Goal: Browse casually: Explore the website without a specific task or goal

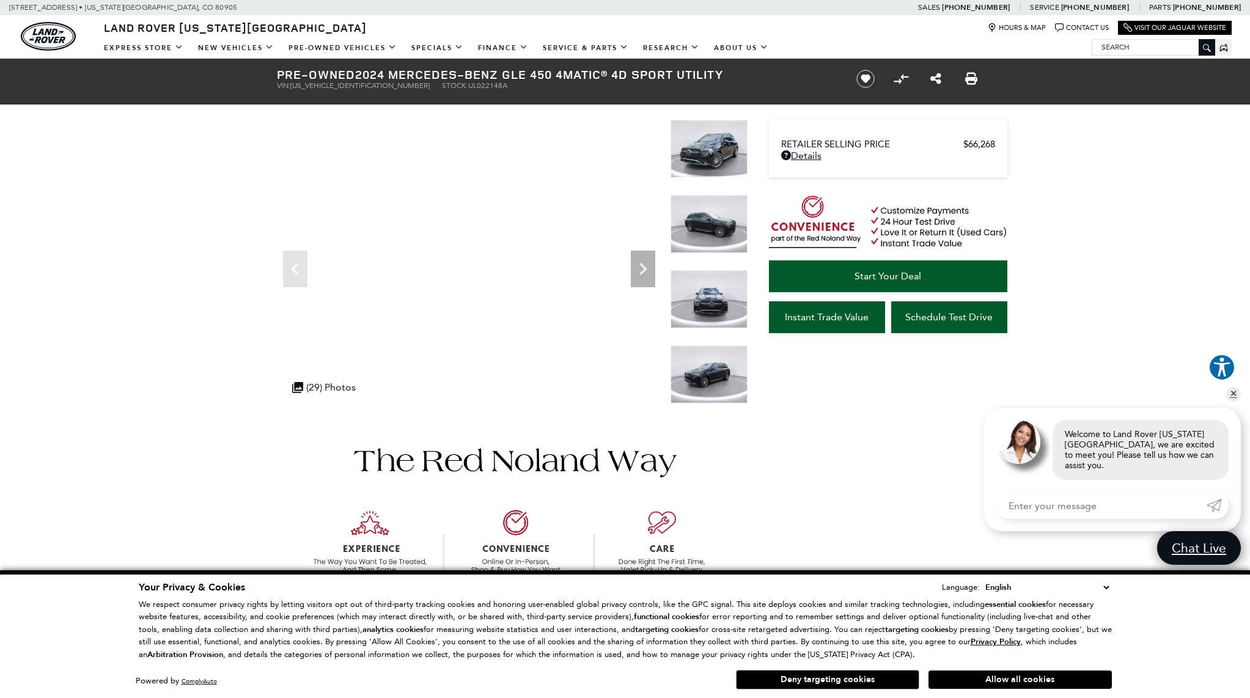
click at [708, 163] on img at bounding box center [708, 149] width 77 height 58
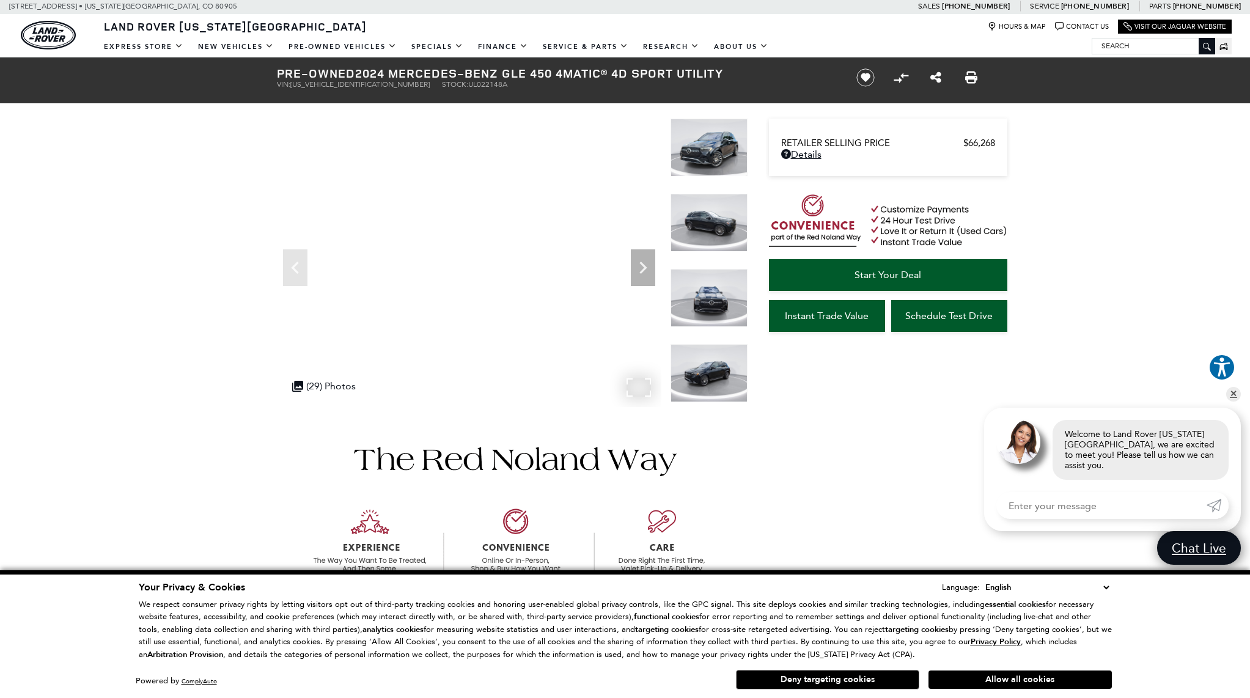
click at [341, 390] on div ".cls-1, .cls-3 { fill: #c50033; } .cls-1 { clip-rule: evenodd; } .cls-2 { clip-…" at bounding box center [324, 386] width 76 height 24
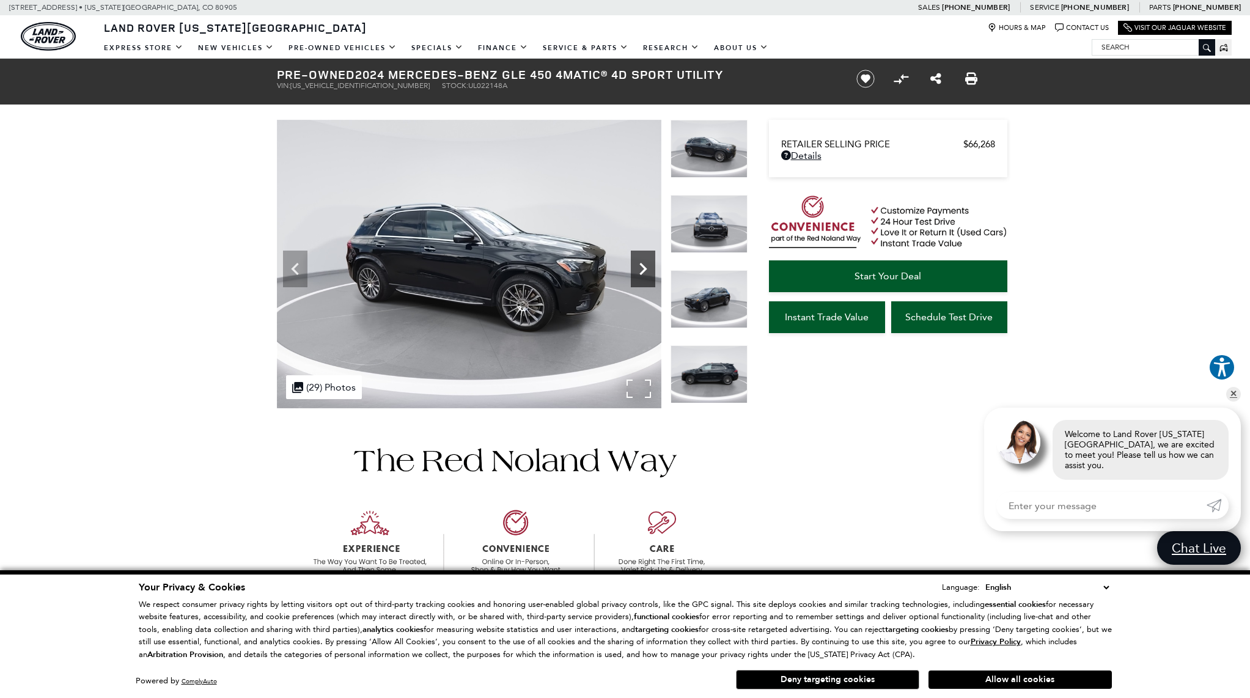
click at [637, 269] on icon "Next" at bounding box center [643, 269] width 24 height 24
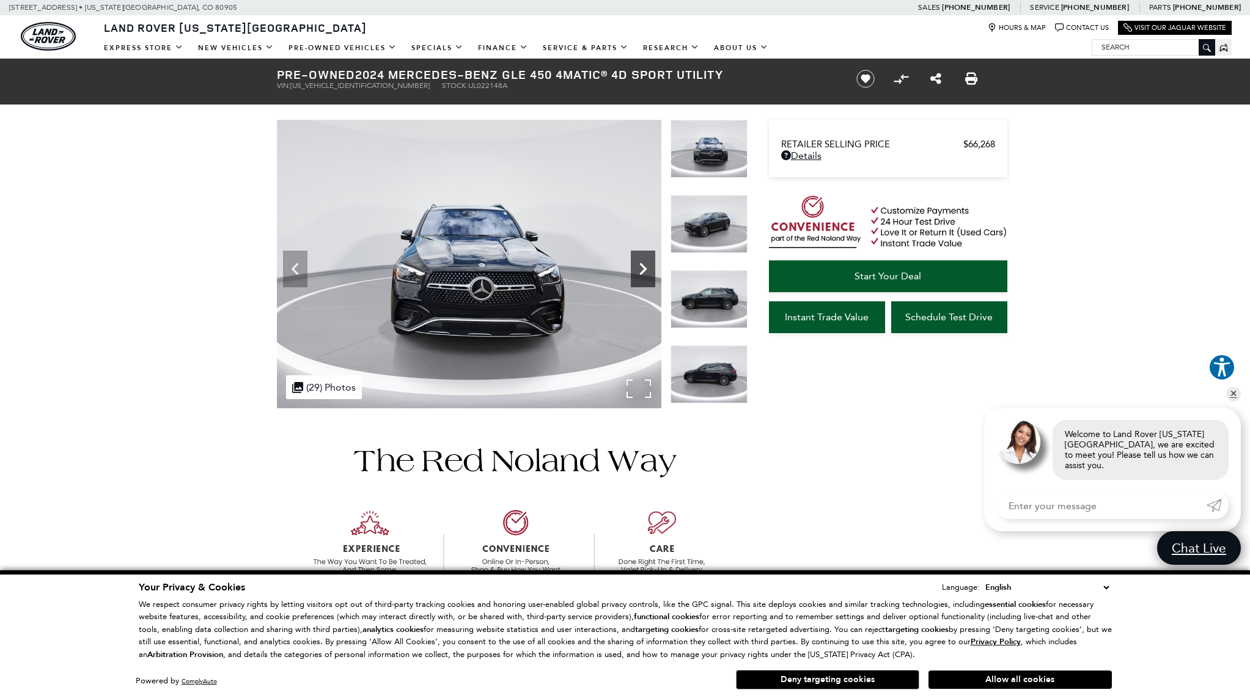
click at [637, 269] on icon "Next" at bounding box center [643, 269] width 24 height 24
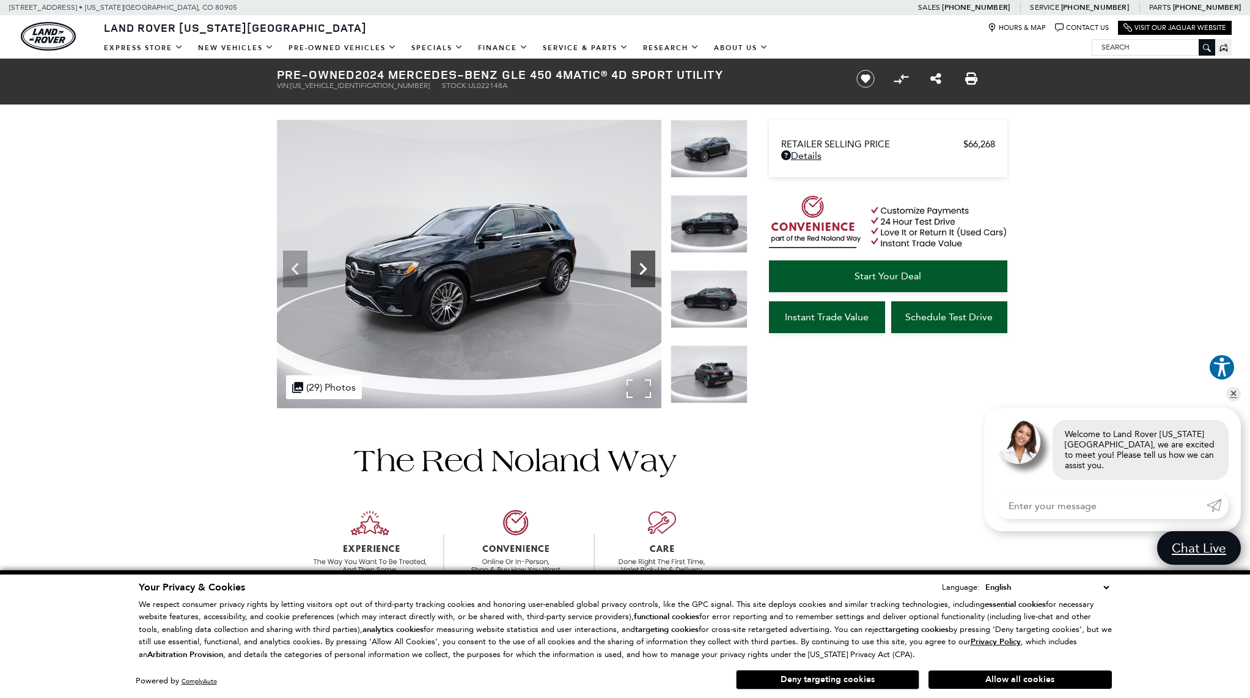
click at [637, 269] on icon "Next" at bounding box center [643, 269] width 24 height 24
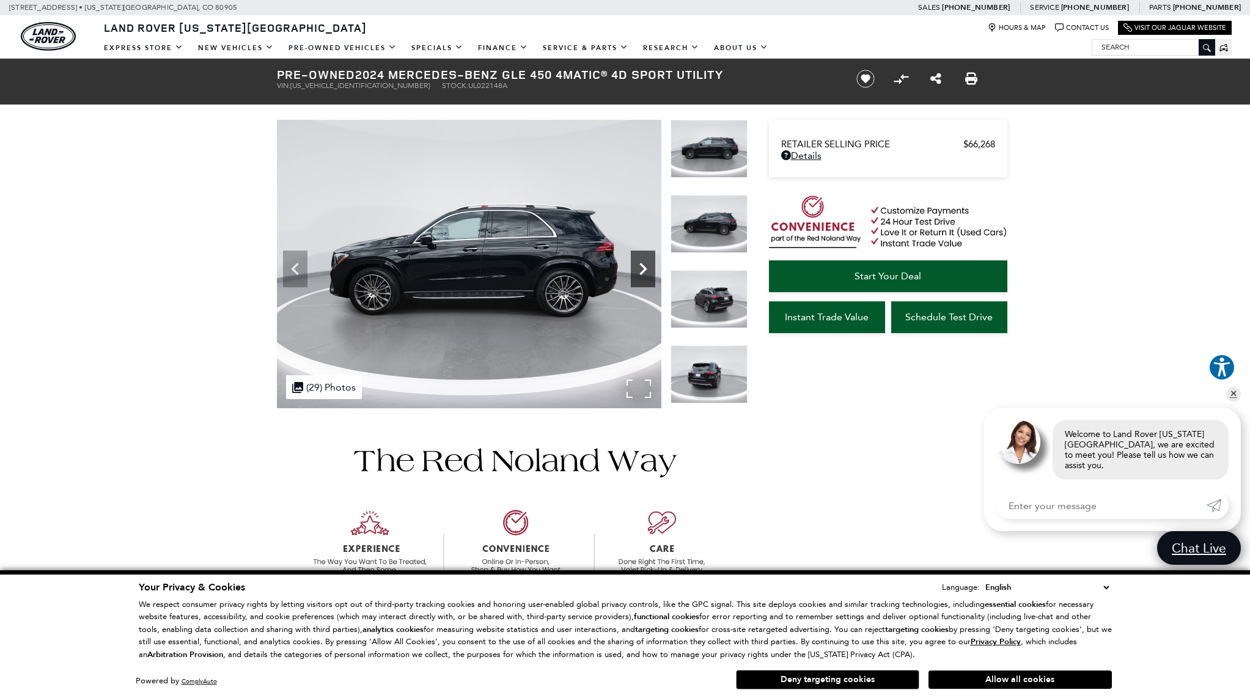
click at [637, 269] on icon "Next" at bounding box center [643, 269] width 24 height 24
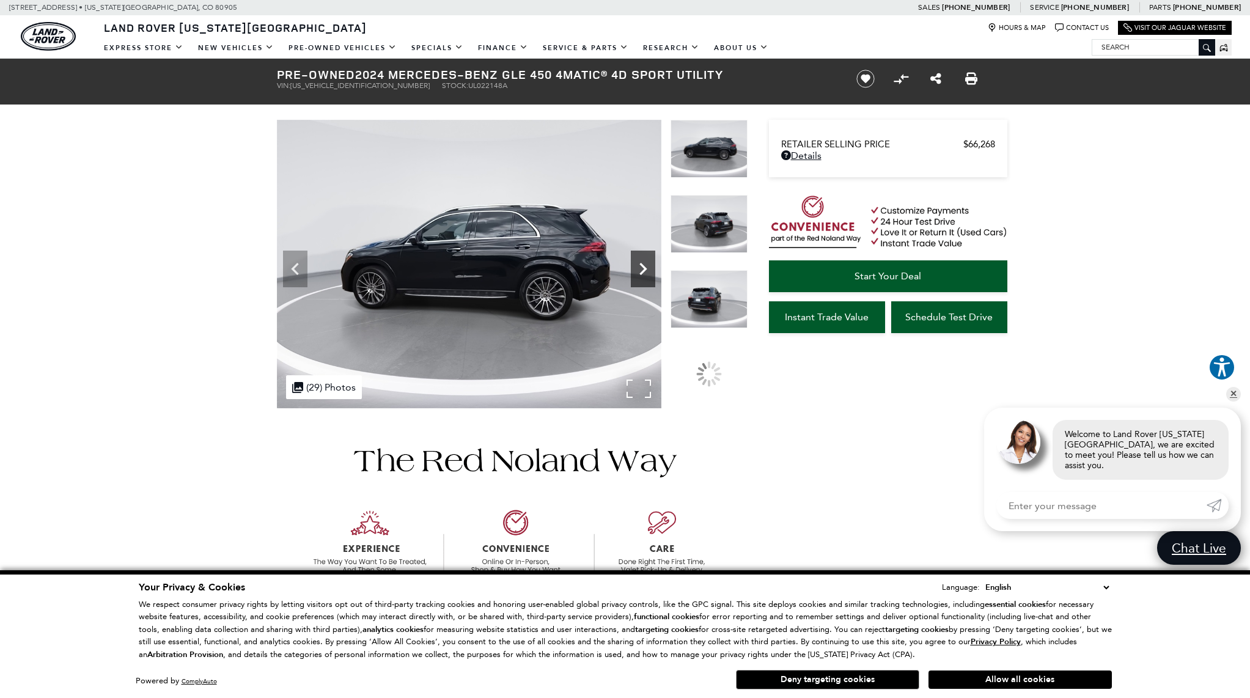
click at [637, 269] on icon "Next" at bounding box center [643, 269] width 24 height 24
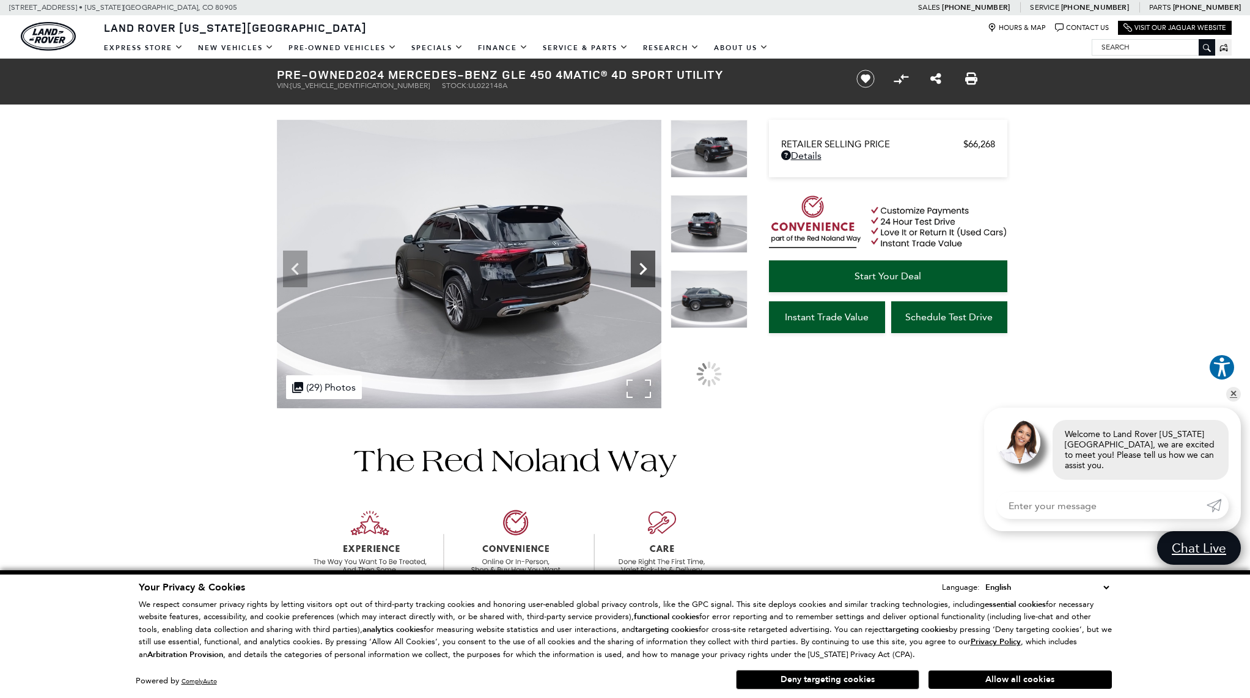
click at [637, 269] on icon "Next" at bounding box center [643, 269] width 24 height 24
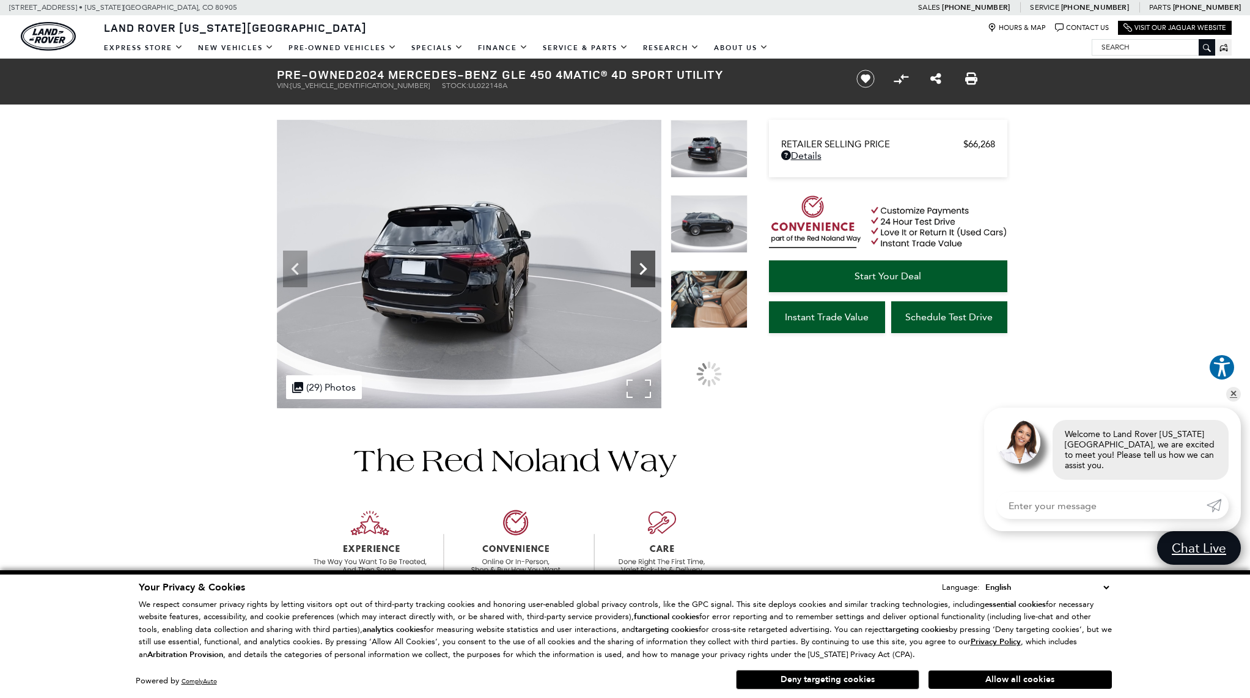
click at [637, 269] on icon "Next" at bounding box center [643, 269] width 24 height 24
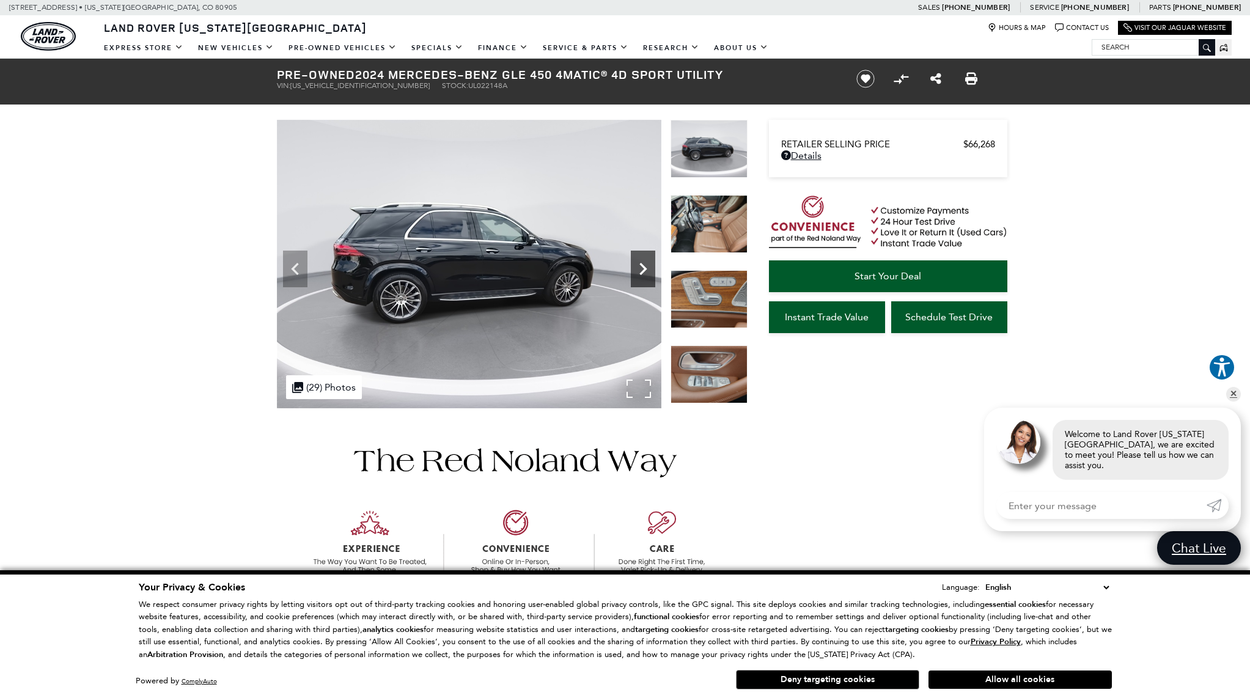
click at [637, 269] on icon "Next" at bounding box center [643, 269] width 24 height 24
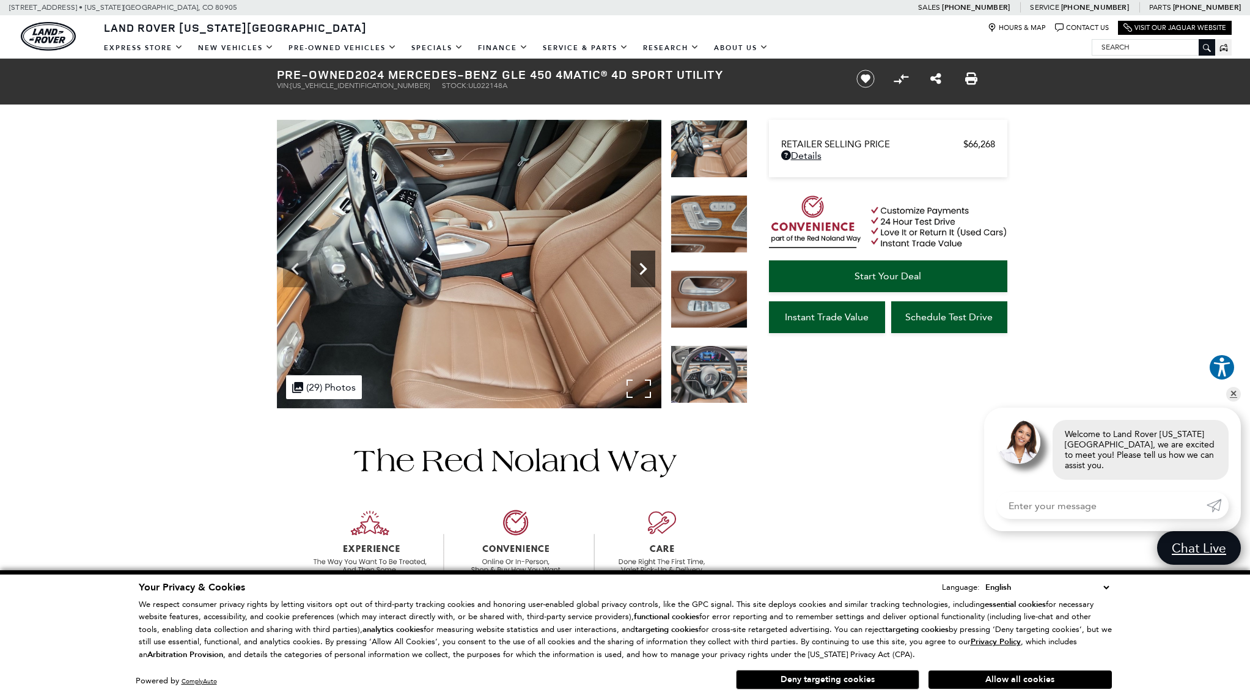
click at [637, 269] on icon "Next" at bounding box center [643, 269] width 24 height 24
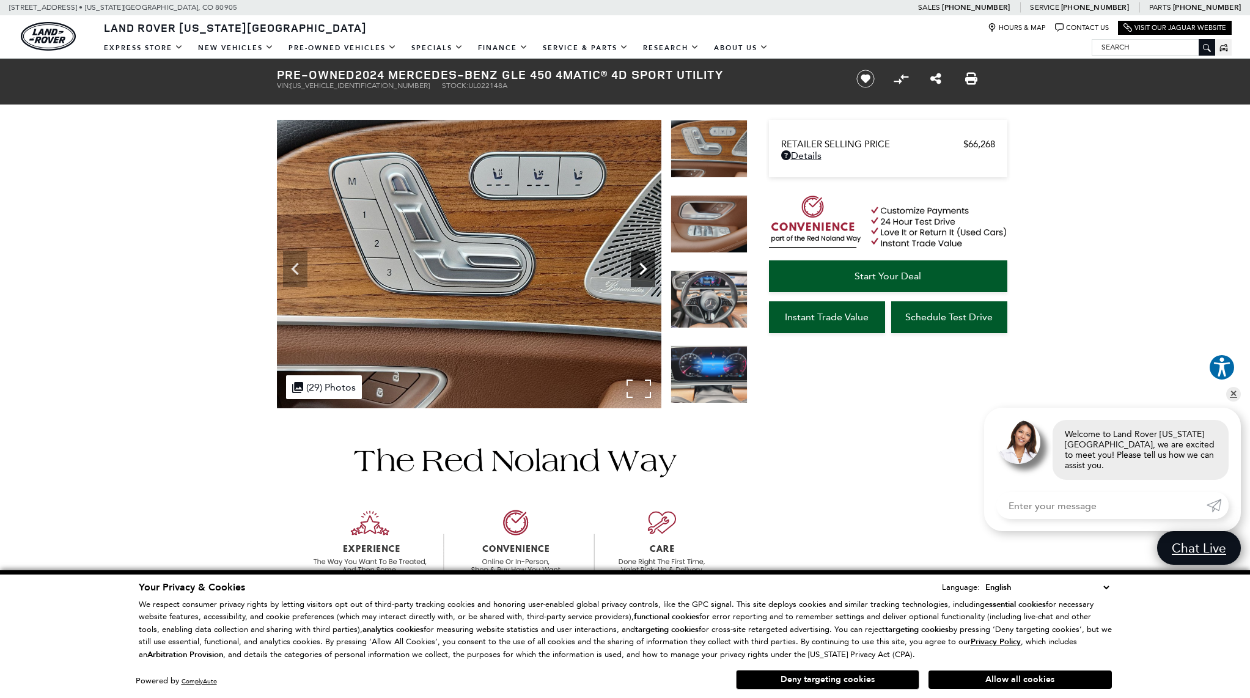
click at [637, 269] on icon "Next" at bounding box center [643, 269] width 24 height 24
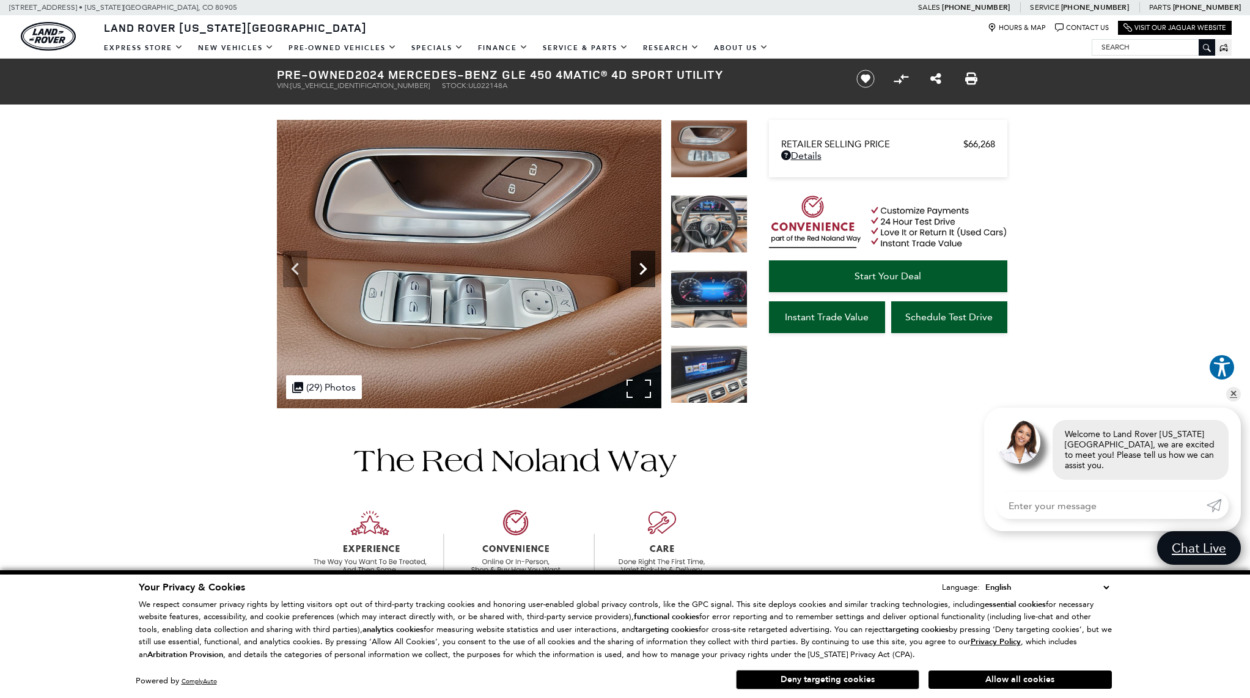
click at [637, 269] on icon "Next" at bounding box center [643, 269] width 24 height 24
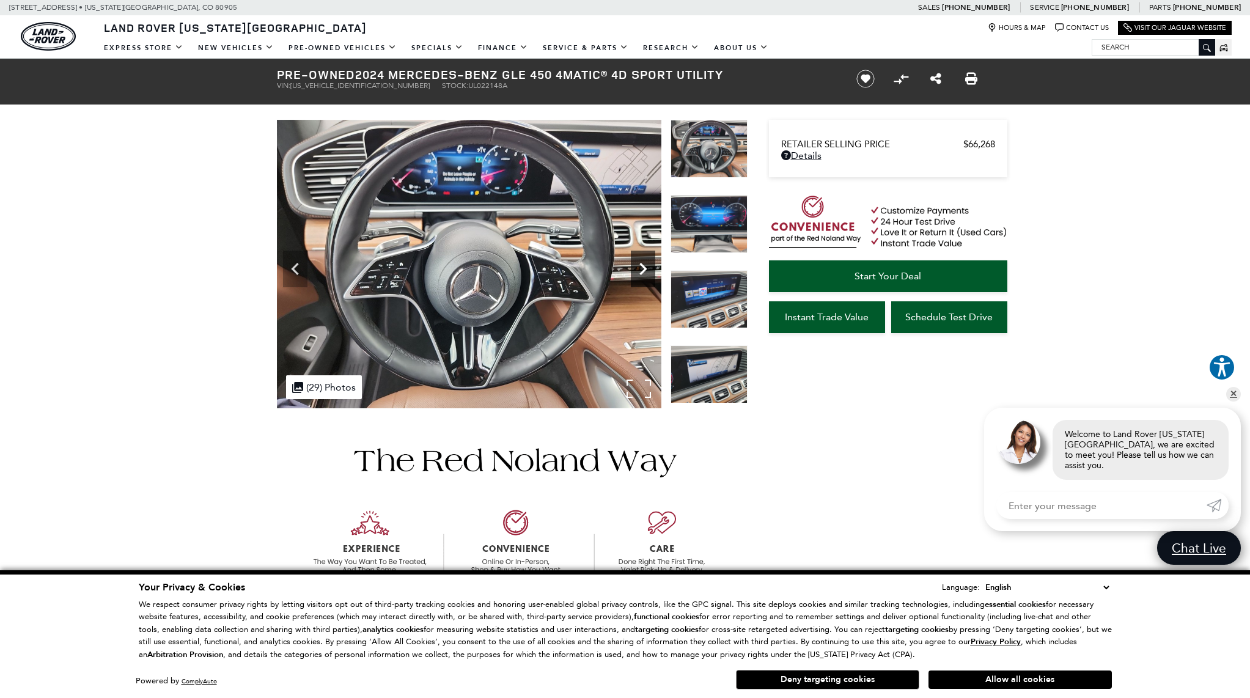
click at [637, 269] on icon "Next" at bounding box center [643, 269] width 24 height 24
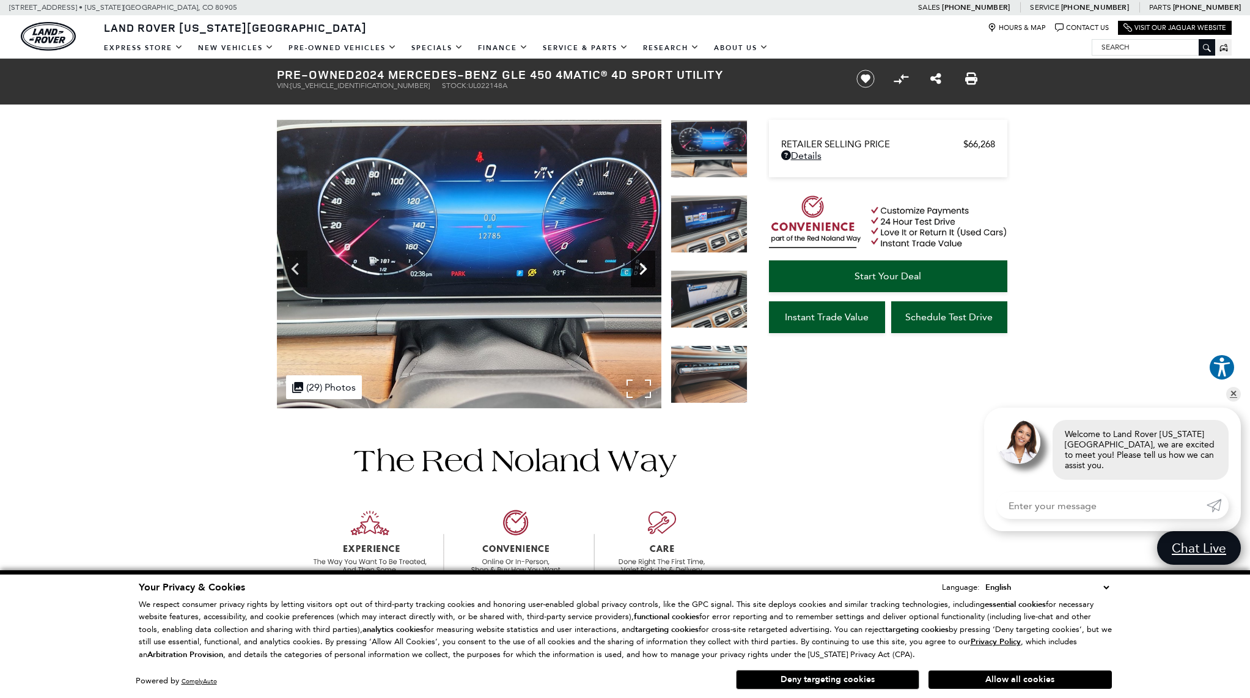
click at [637, 269] on icon "Next" at bounding box center [643, 269] width 24 height 24
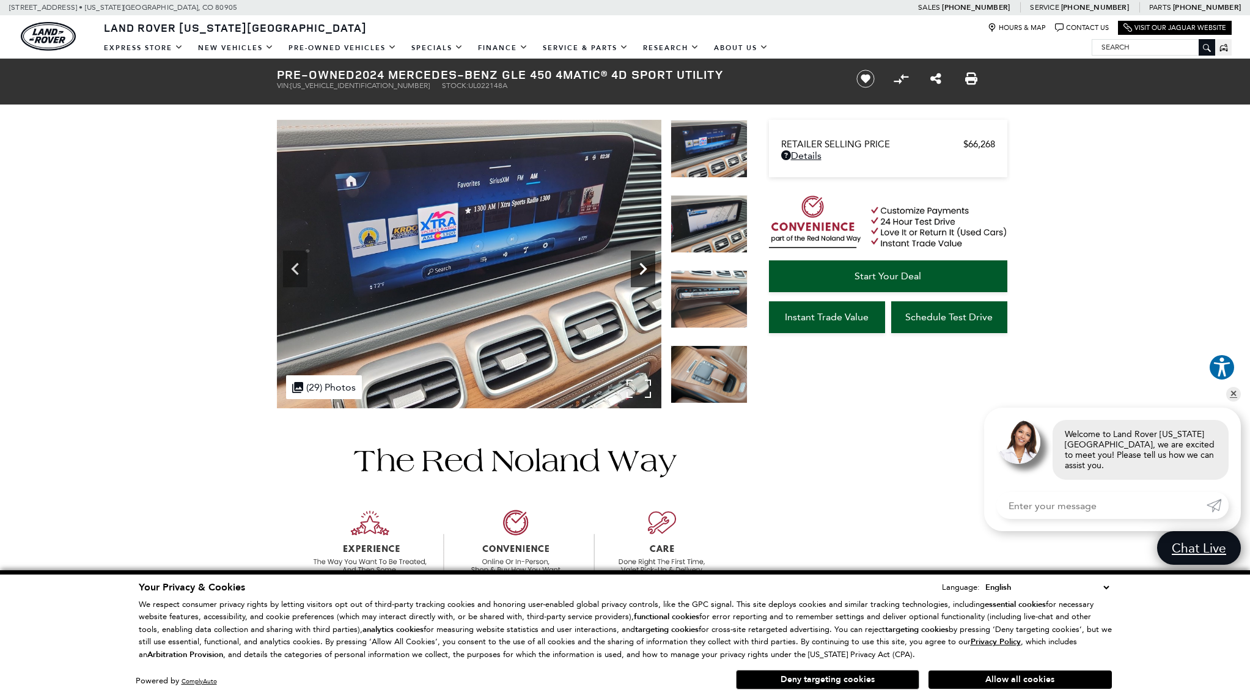
click at [637, 269] on icon "Next" at bounding box center [643, 269] width 24 height 24
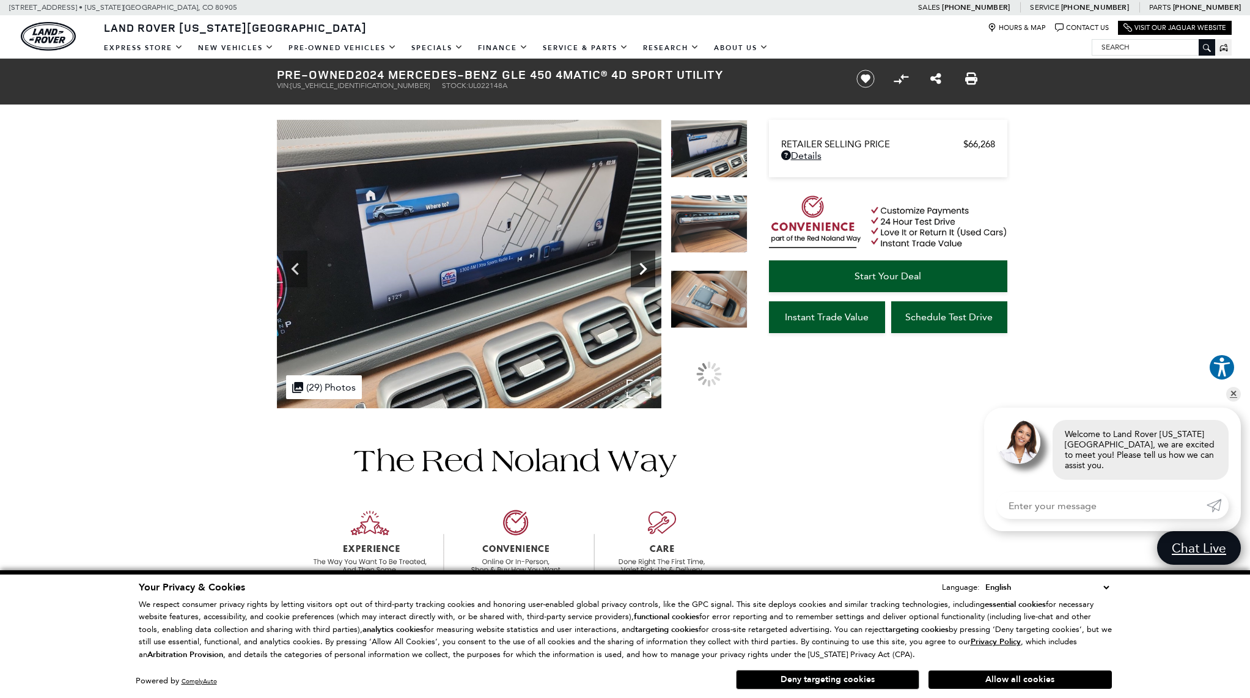
click at [637, 269] on icon "Next" at bounding box center [643, 269] width 24 height 24
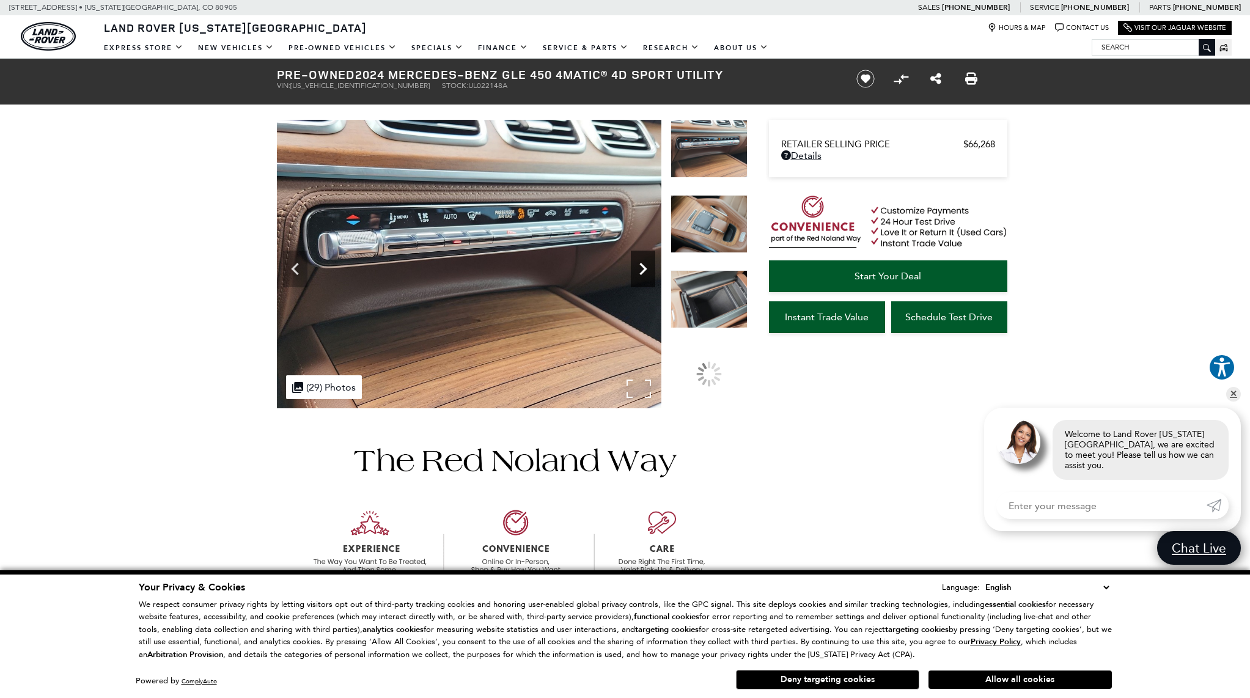
click at [637, 269] on icon "Next" at bounding box center [643, 269] width 24 height 24
